Goal: Use online tool/utility: Utilize a website feature to perform a specific function

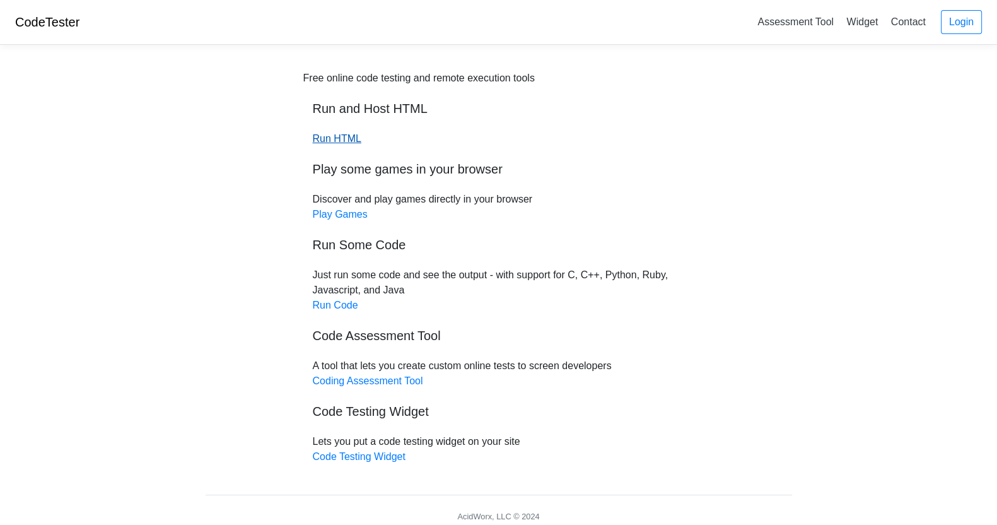
click at [347, 141] on link "Run HTML" at bounding box center [337, 138] width 49 height 11
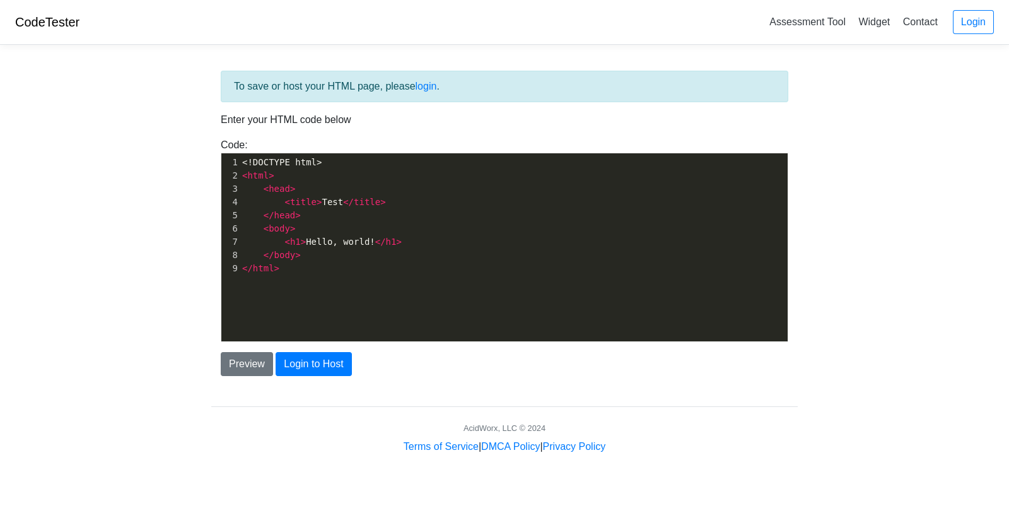
scroll to position [4, 0]
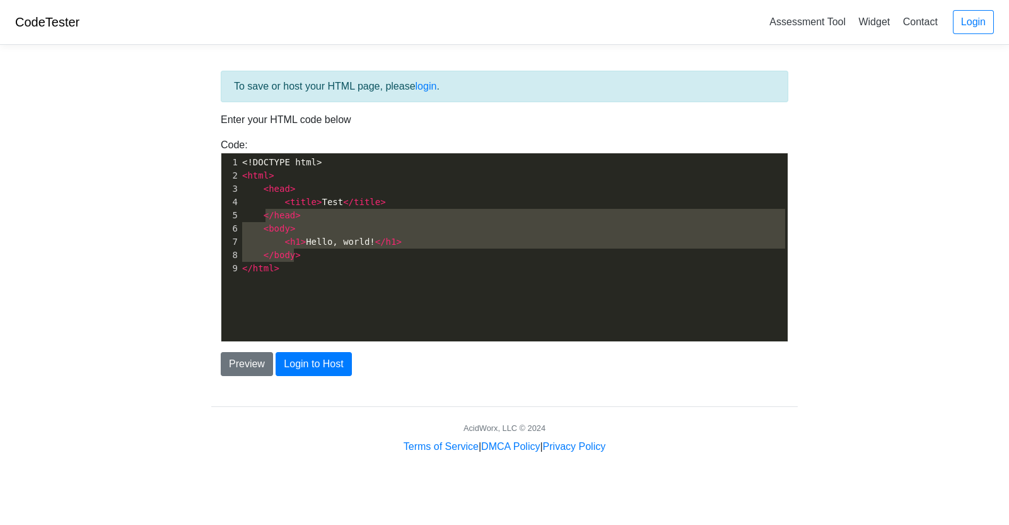
type textarea "<!DOCTYPE html> <html> <head> <title>Test</title> </head> <body> <h1>Hello, wor…"
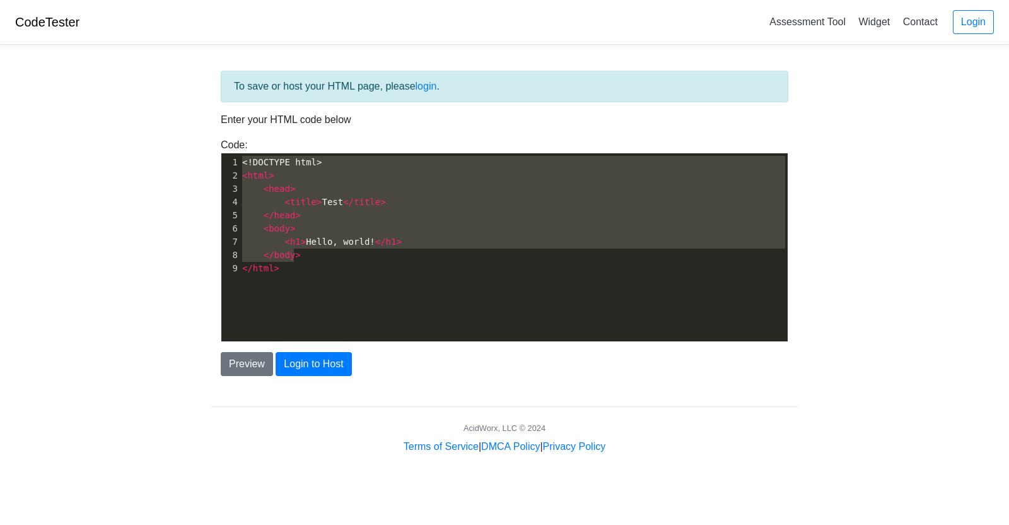
drag, startPoint x: 307, startPoint y: 257, endPoint x: 217, endPoint y: 148, distance: 141.5
click at [217, 148] on div "Code: <!DOCTYPE html> <html> <head> <title>Test</title> </head> <body> <h1>Hell…" at bounding box center [504, 239] width 586 height 204
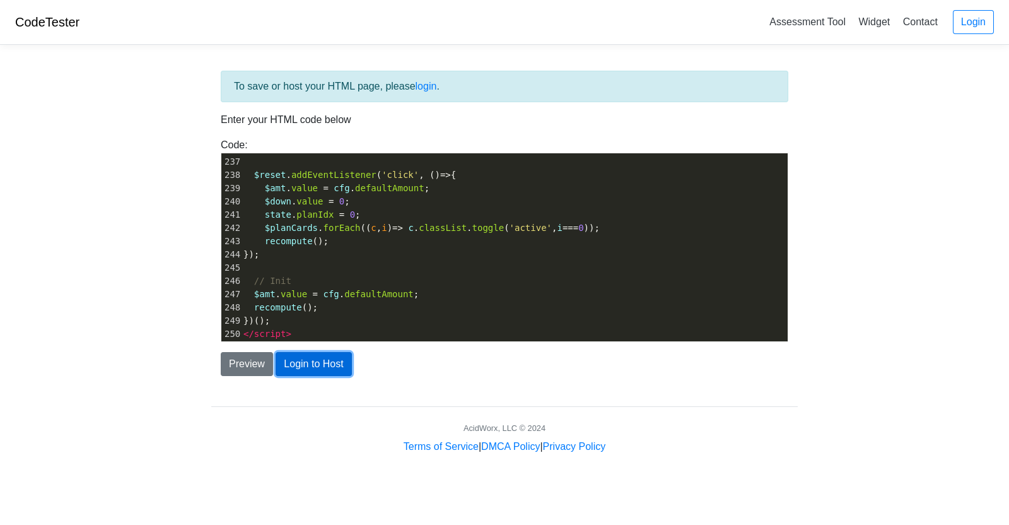
click at [327, 365] on button "Login to Host" at bounding box center [314, 364] width 76 height 24
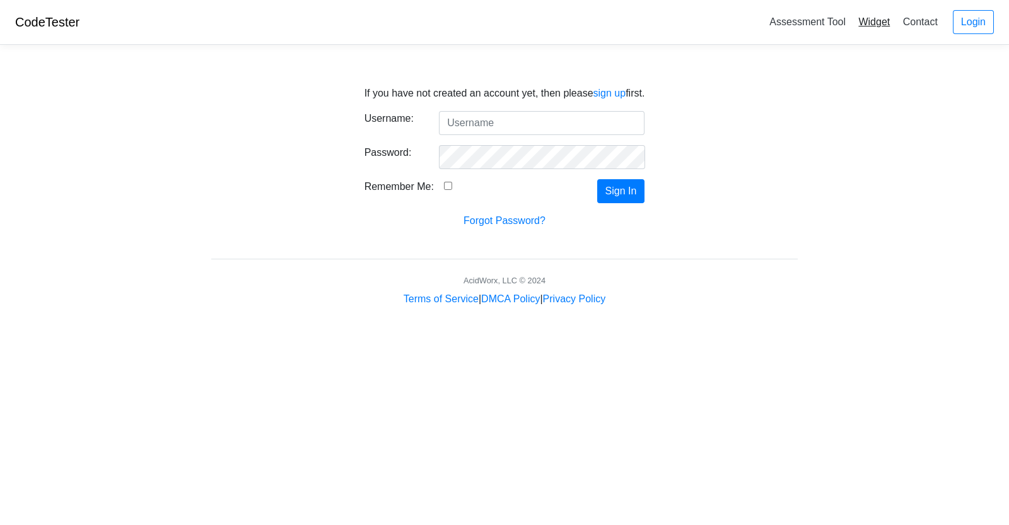
click at [867, 20] on link "Widget" at bounding box center [874, 21] width 42 height 21
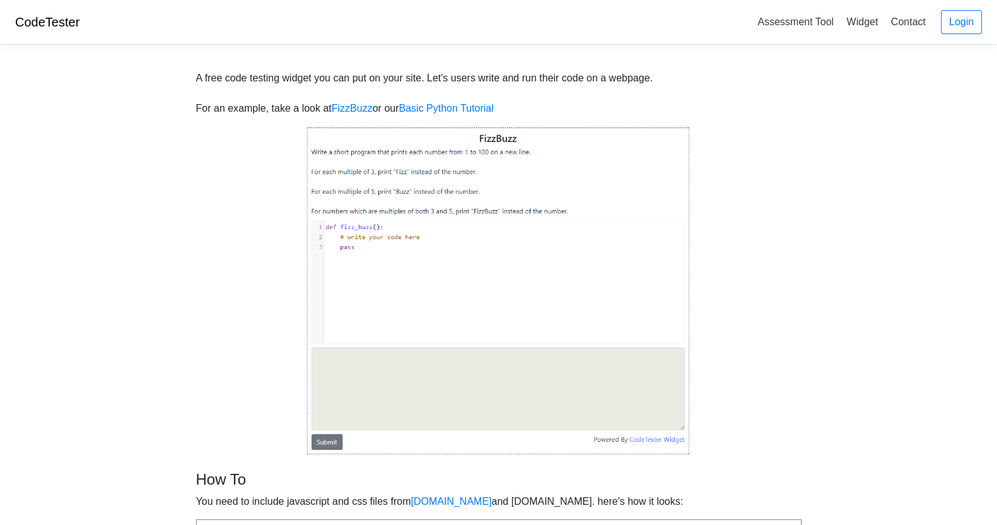
click at [492, 218] on img at bounding box center [498, 290] width 385 height 329
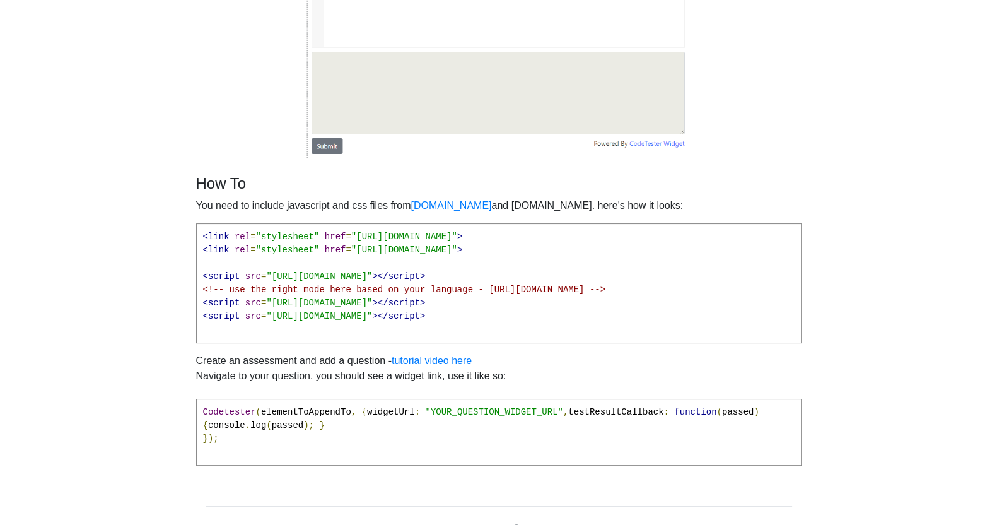
scroll to position [299, 0]
